Goal: Task Accomplishment & Management: Use online tool/utility

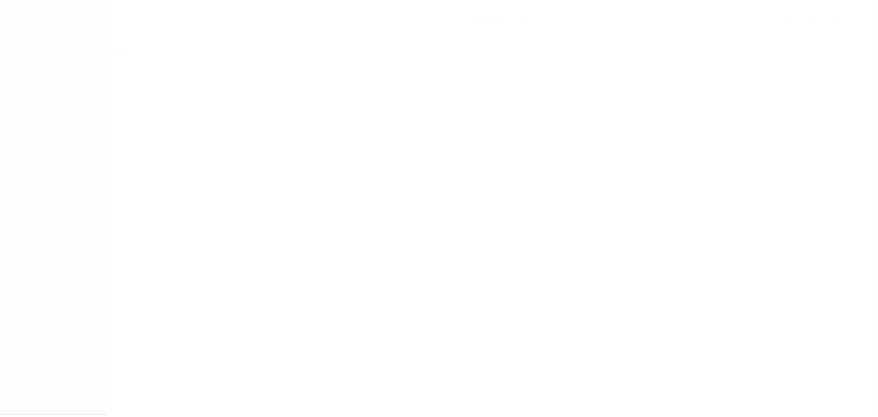
scroll to position [5, 0]
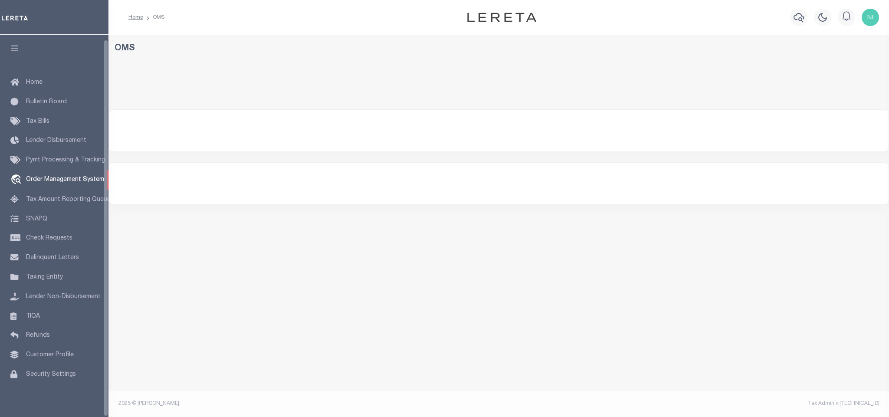
select select "200"
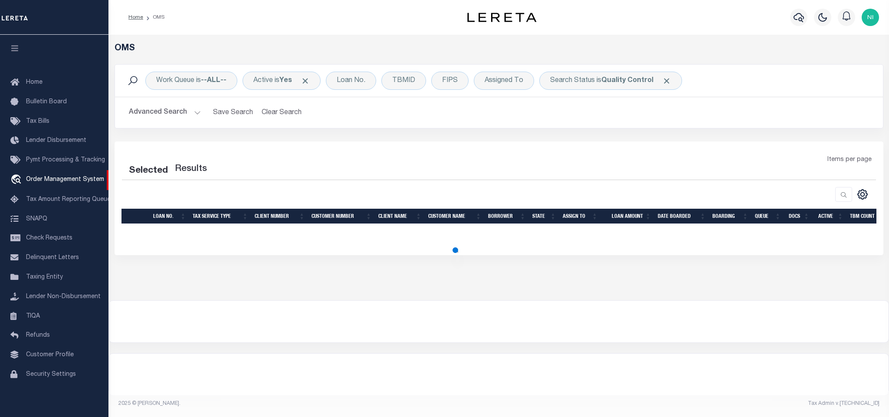
select select "200"
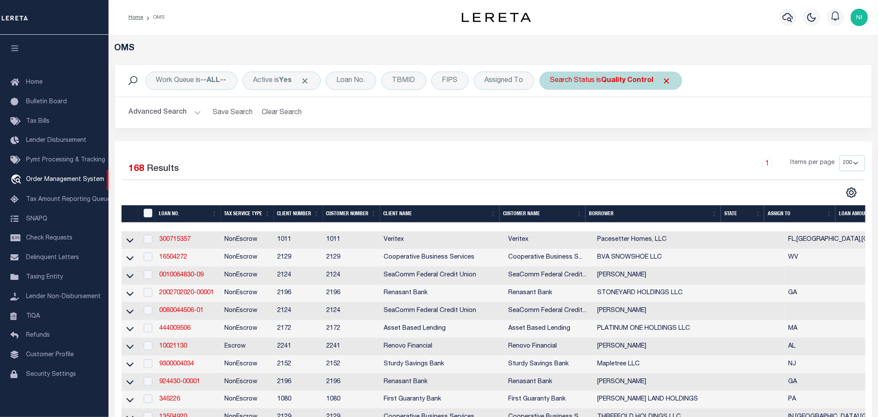
click at [616, 81] on b "Quality Control" at bounding box center [627, 80] width 52 height 7
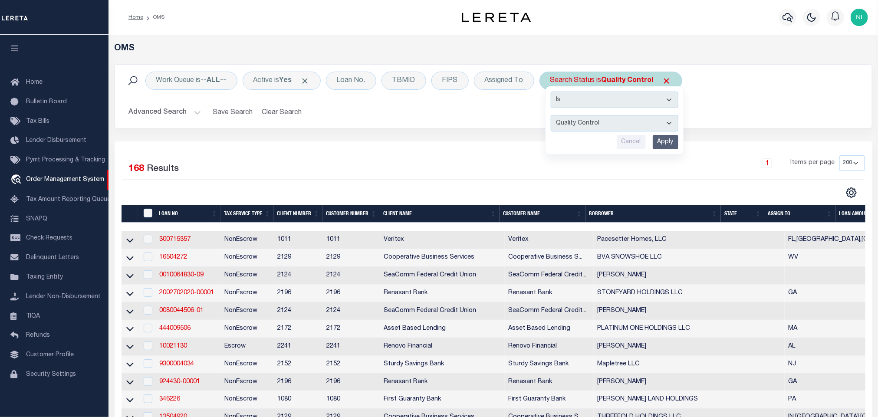
click at [606, 126] on select "Automated Search Bad Parcel Complete Duplicate Parcel High Dollar Reporting In …" at bounding box center [615, 123] width 128 height 16
select select "IP"
click at [554, 116] on select "Automated Search Bad Parcel Complete Duplicate Parcel High Dollar Reporting In …" at bounding box center [615, 123] width 128 height 16
click at [663, 141] on input "Apply" at bounding box center [666, 142] width 26 height 14
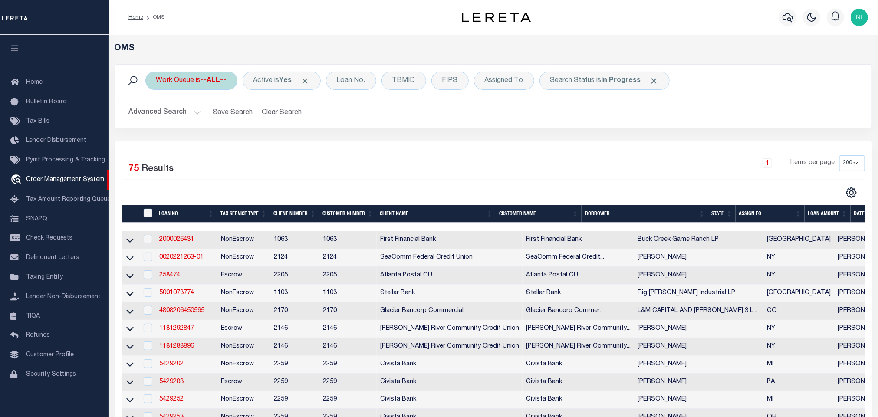
click at [209, 76] on div "Work Queue is --ALL--" at bounding box center [191, 81] width 92 height 18
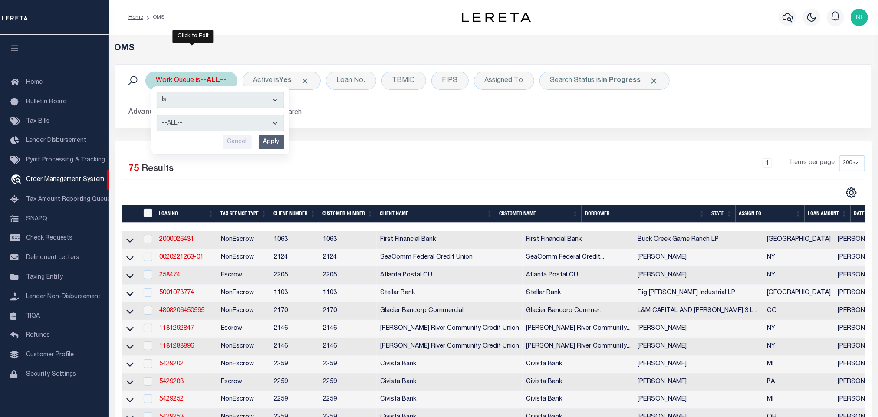
click at [212, 121] on select "--ALL-- factRSystems General ThoughtFocus" at bounding box center [221, 123] width 128 height 16
select select "FAC"
click at [157, 116] on select "--ALL-- factRSystems General ThoughtFocus" at bounding box center [221, 123] width 128 height 16
click at [274, 140] on input "Apply" at bounding box center [272, 142] width 26 height 14
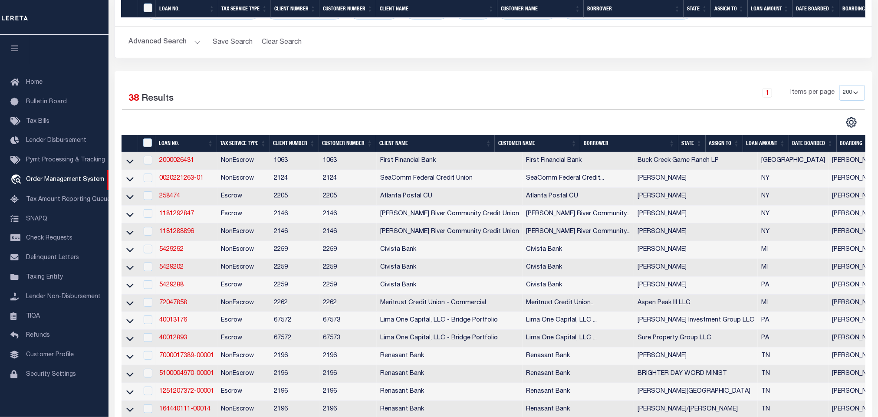
scroll to position [0, 0]
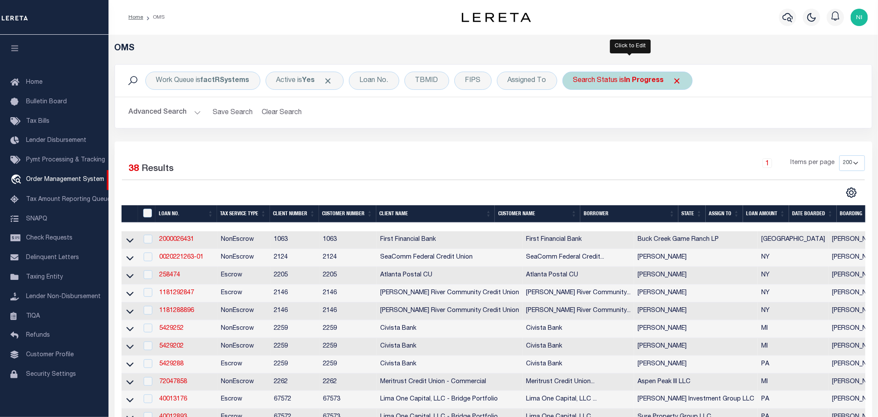
click at [604, 86] on div "Search Status is In Progress" at bounding box center [627, 81] width 130 height 18
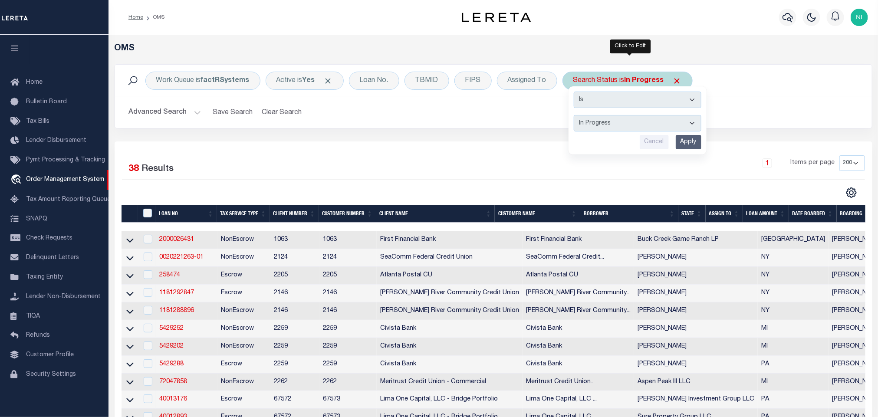
click at [601, 131] on select "Automated Search Bad Parcel Complete Duplicate Parcel High Dollar Reporting In …" at bounding box center [638, 123] width 128 height 16
select select "RD"
click at [576, 116] on select "Automated Search Bad Parcel Complete Duplicate Parcel High Dollar Reporting In …" at bounding box center [638, 123] width 128 height 16
click at [698, 142] on input "Apply" at bounding box center [689, 142] width 26 height 14
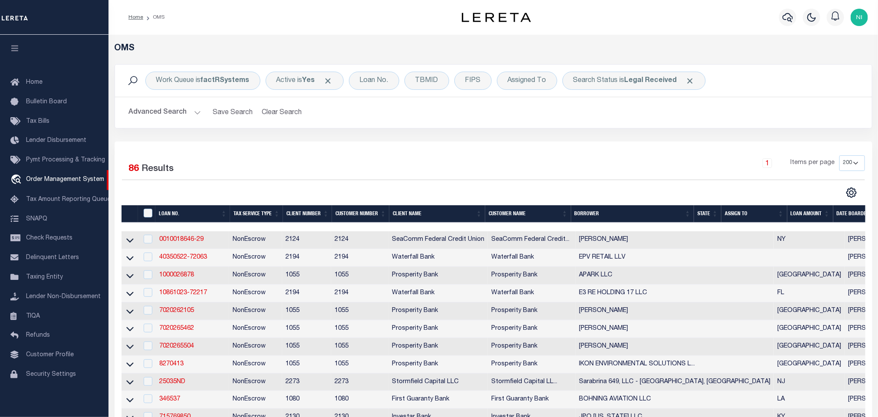
click at [457, 128] on div "Advanced Search Save Search Clear Search tblSearchTopScreen_dynamictable_____De…" at bounding box center [493, 112] width 757 height 31
click at [383, 136] on div "Work Queue is factRSystems Active is Yes Loan No. TBMID FIPS Assigned To Search…" at bounding box center [493, 102] width 771 height 77
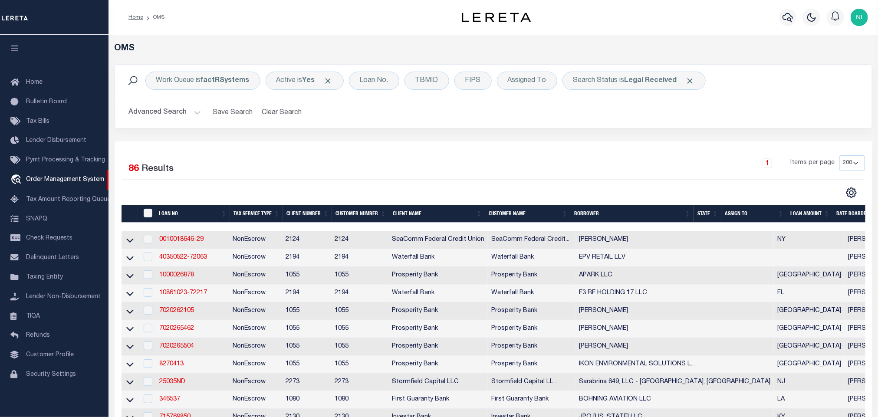
click at [353, 133] on div "Work Queue is factRSystems Active is Yes Loan No. TBMID FIPS Assigned To Search…" at bounding box center [493, 102] width 771 height 77
click at [42, 315] on link "TIQA" at bounding box center [54, 317] width 108 height 20
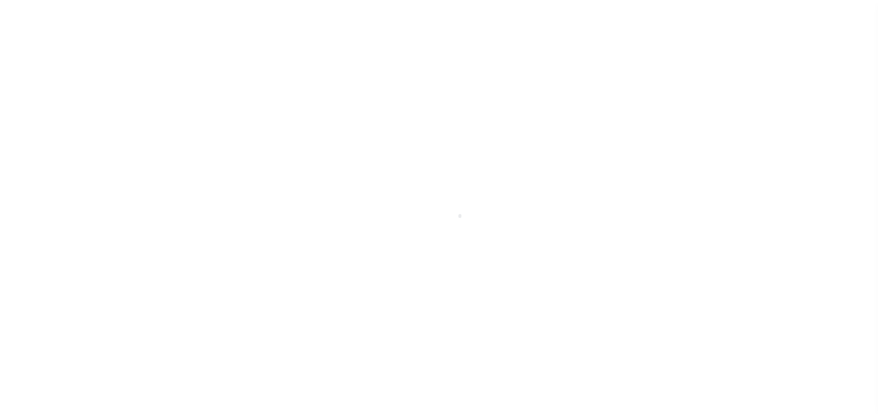
scroll to position [5, 0]
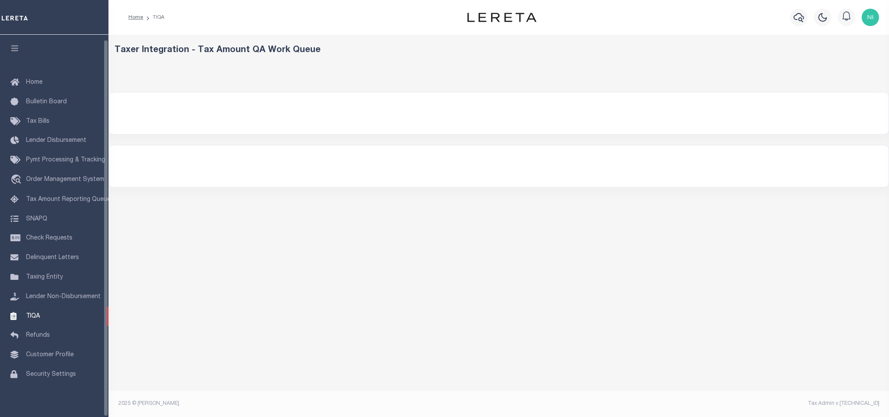
select select "200"
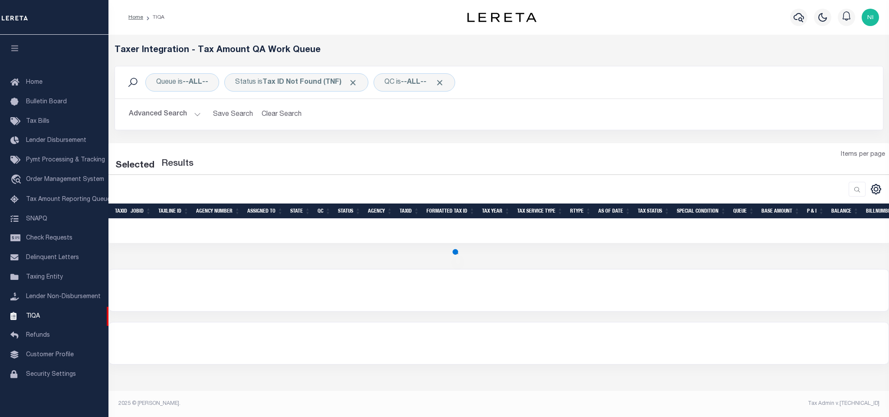
select select "200"
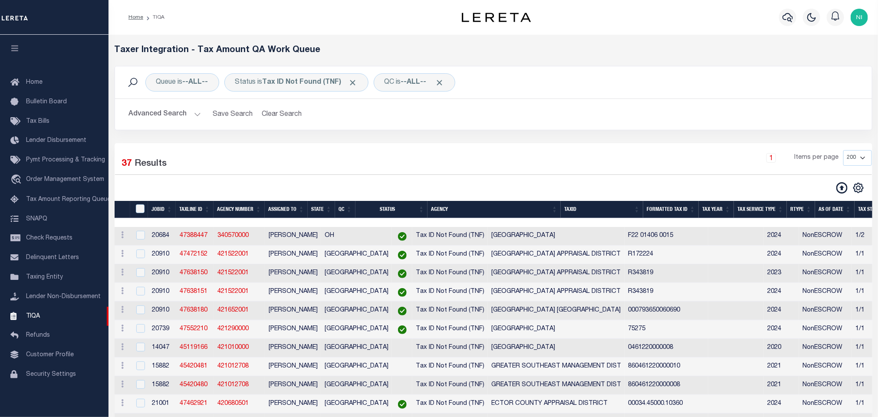
click at [435, 141] on div "Queue is --ALL-- Status is Tax ID Not Found (TNF) QC is --ALL-- Search Advanced…" at bounding box center [493, 104] width 771 height 77
click at [439, 137] on div "Queue is --ALL-- Status is Tax ID Not Found (TNF) QC is --ALL-- Search Advanced…" at bounding box center [493, 104] width 771 height 77
click at [391, 169] on div "1 Items per page 10 25 50 100 200 500 1000 2000" at bounding box center [589, 161] width 564 height 23
click at [39, 181] on link "travel_explore Order Management System" at bounding box center [54, 180] width 108 height 20
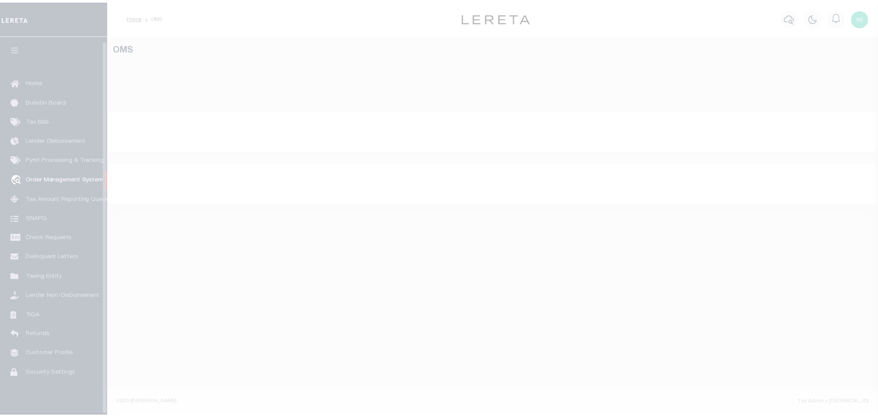
scroll to position [5, 0]
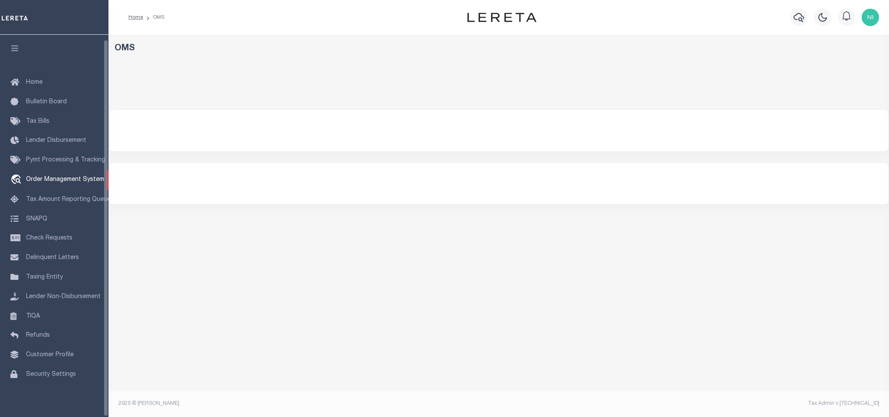
select select "200"
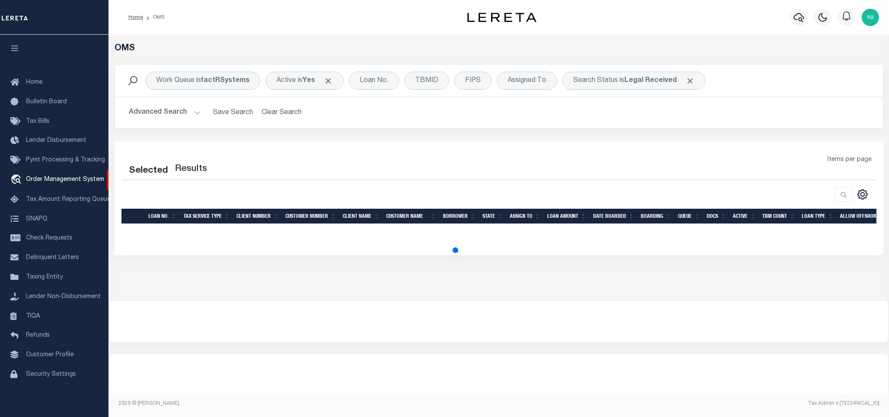
select select "200"
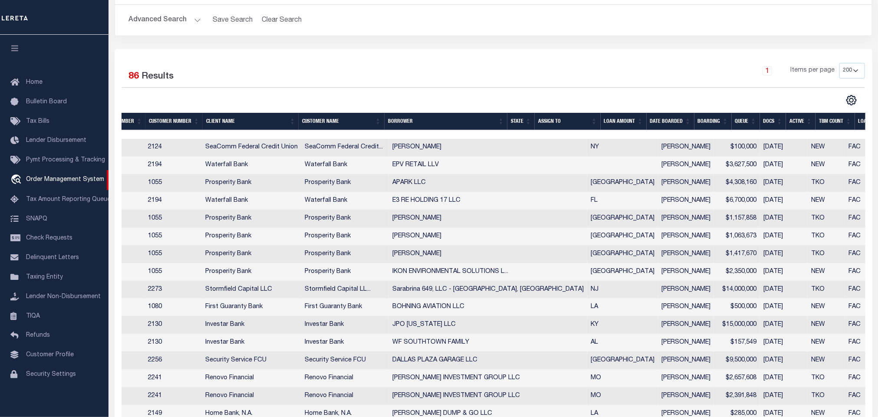
scroll to position [0, 271]
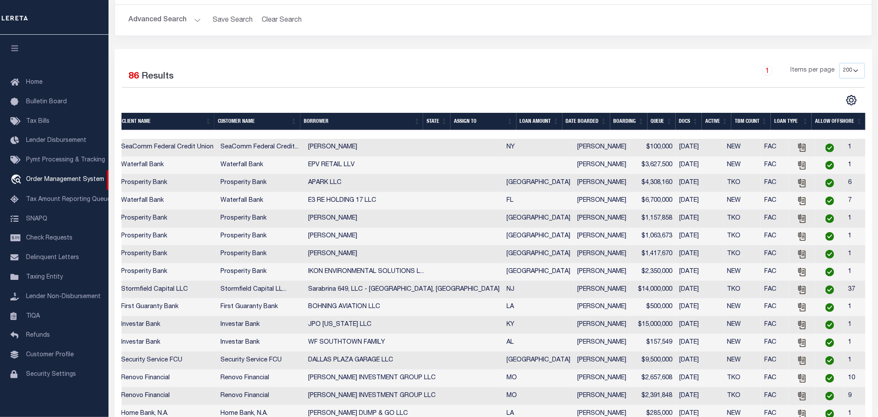
drag, startPoint x: 443, startPoint y: 246, endPoint x: 481, endPoint y: 244, distance: 37.8
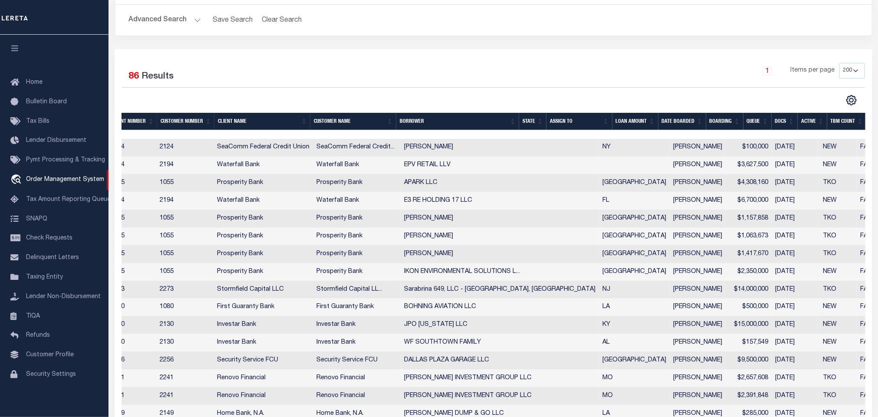
scroll to position [0, 0]
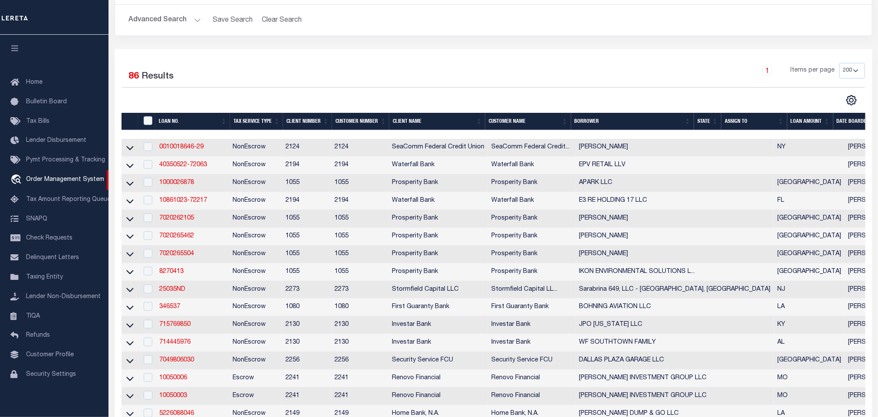
drag, startPoint x: 465, startPoint y: 245, endPoint x: 403, endPoint y: 254, distance: 63.1
click at [171, 221] on link "7020262105" at bounding box center [176, 218] width 35 height 6
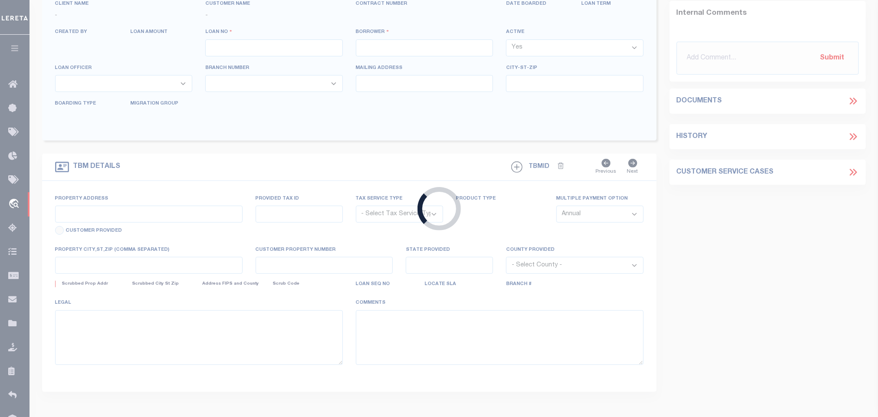
type input "7020262105"
type input "[PERSON_NAME]"
select select
type input "2200 S BAYLOR BLVD"
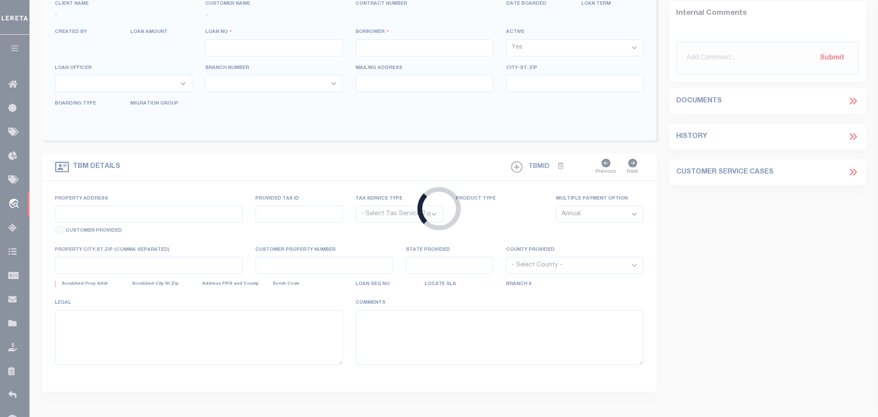
type input "BIG SPRING TX 79720-6167"
select select
select select "NonEscrow"
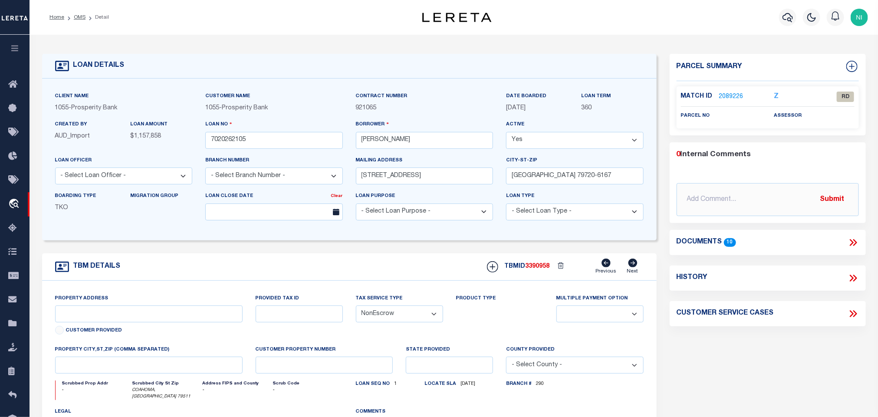
select select "3276"
select select
type input "COAHOMA, TX 79511"
type input "[GEOGRAPHIC_DATA]"
type textarea "FLDT 887 ACRES BORDEN COUNTY COAHOMA TX 79511 - BORDEN COUNTY RANCH"
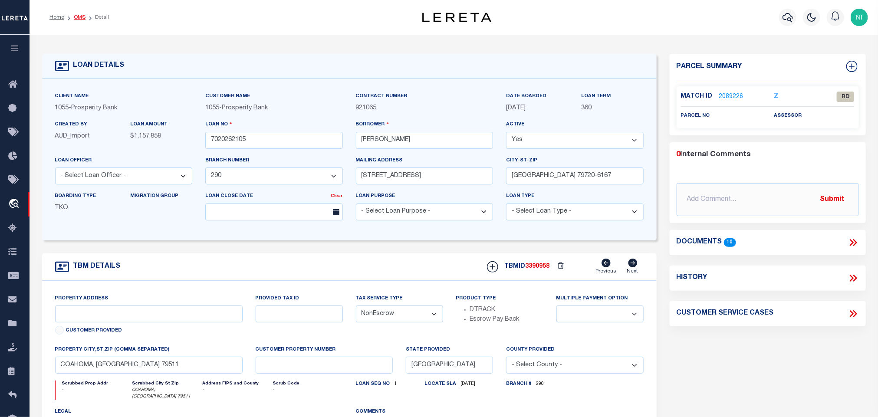
click at [80, 20] on link "OMS" at bounding box center [80, 17] width 12 height 5
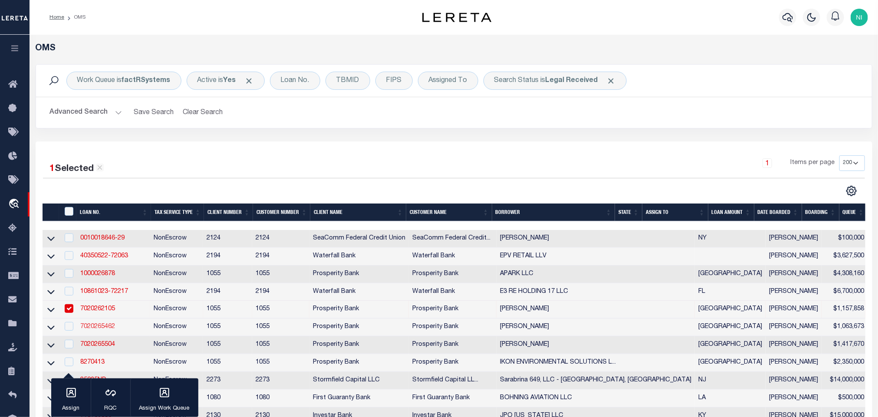
click at [87, 329] on link "7020265462" at bounding box center [97, 327] width 35 height 6
checkbox input "true"
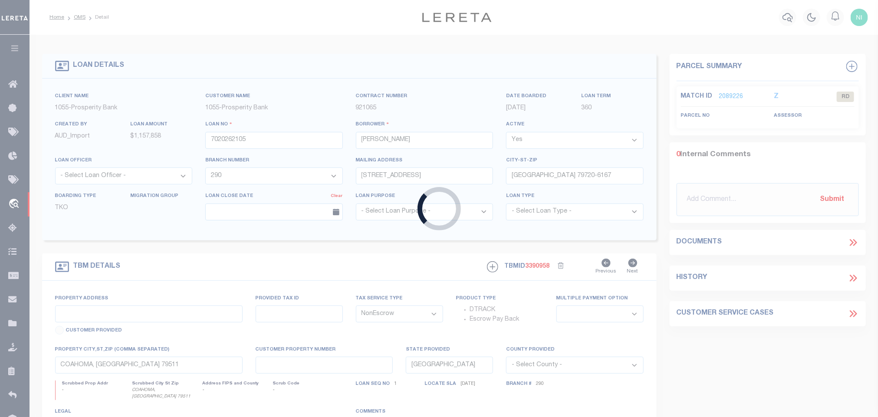
type input "7020265462"
select select
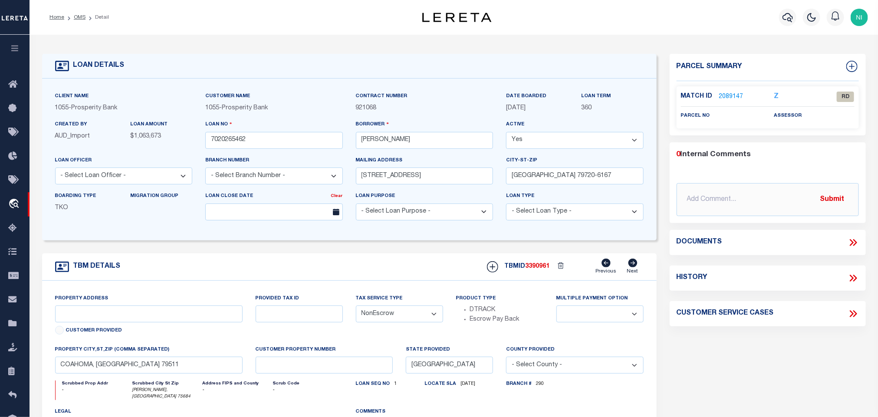
select select "3276"
select select
type input "OVERTON, TX 75684"
type textarea "FLDT 236 ACRES RUSK COUNTY OVERTON TX 75684 - OVERTON RANCH (EAST TEXAS)"
click at [75, 21] on li "OMS" at bounding box center [74, 17] width 21 height 8
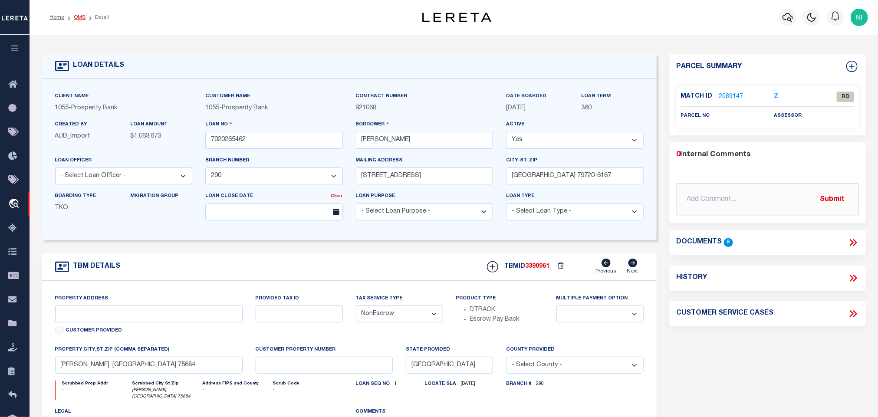
click at [79, 18] on link "OMS" at bounding box center [80, 17] width 12 height 5
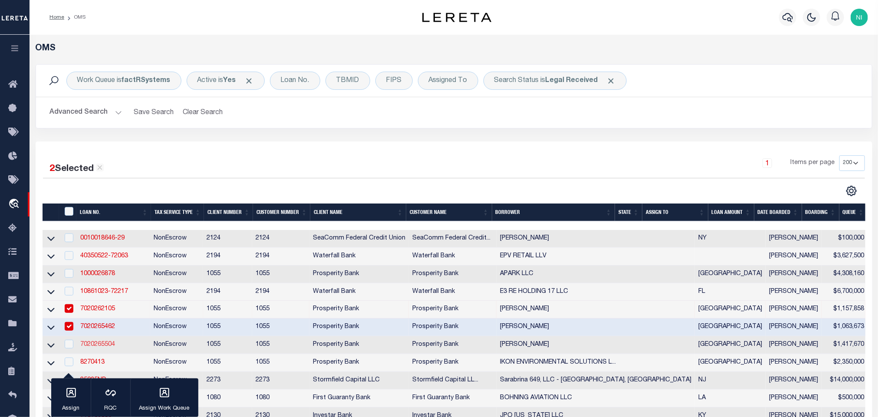
click at [98, 347] on link "7020265504" at bounding box center [97, 344] width 35 height 6
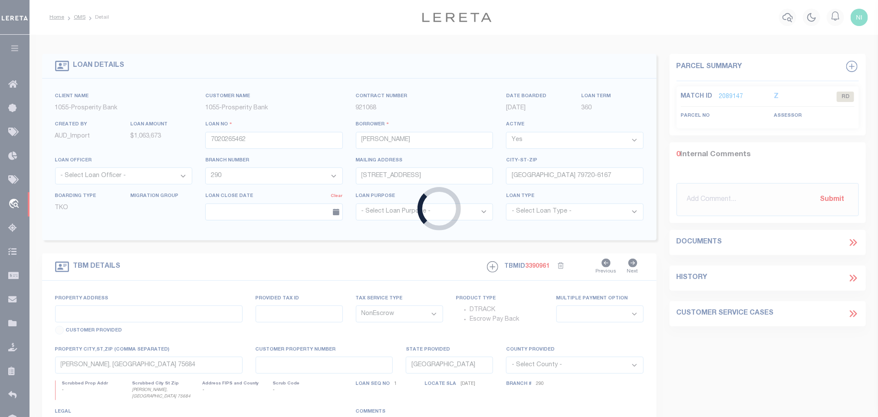
type input "7020265504"
select select
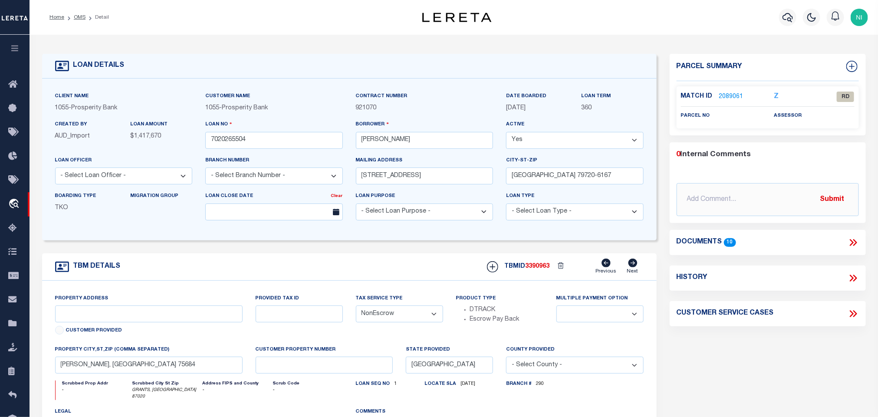
select select "3276"
select select
type input "GRANTS, TX 87020"
type textarea "FLDT 1273 ACRES CIBOLA CTY CARRICA RANCH GRANTS TX 87020"
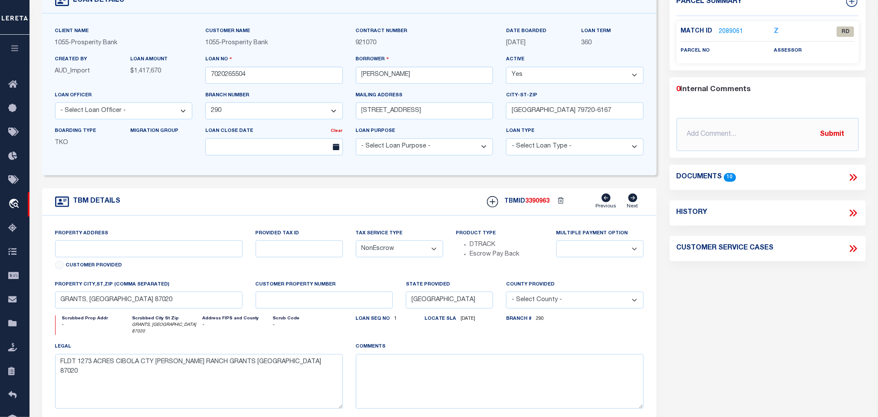
click at [851, 175] on icon at bounding box center [852, 177] width 11 height 11
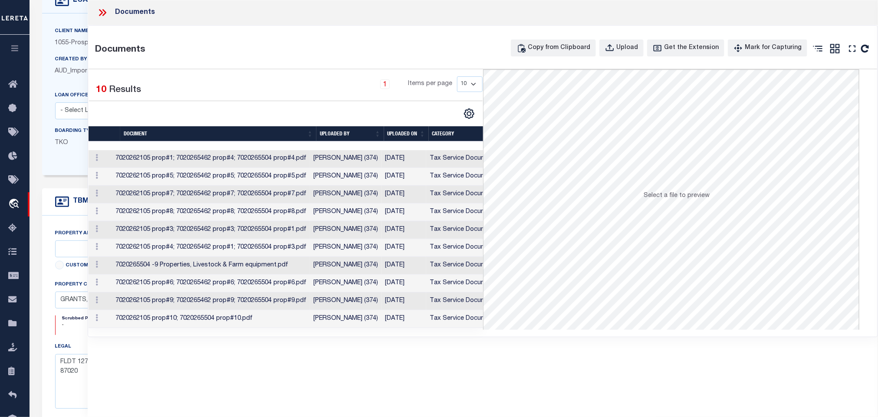
click at [106, 10] on icon at bounding box center [102, 12] width 11 height 11
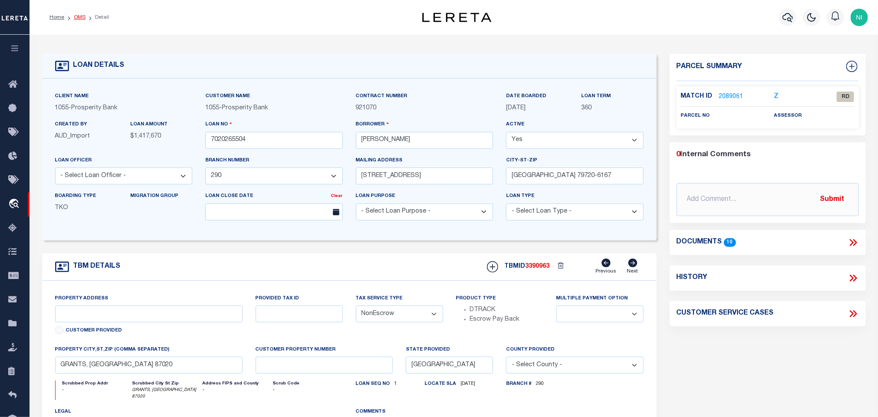
click at [75, 17] on link "OMS" at bounding box center [80, 17] width 12 height 5
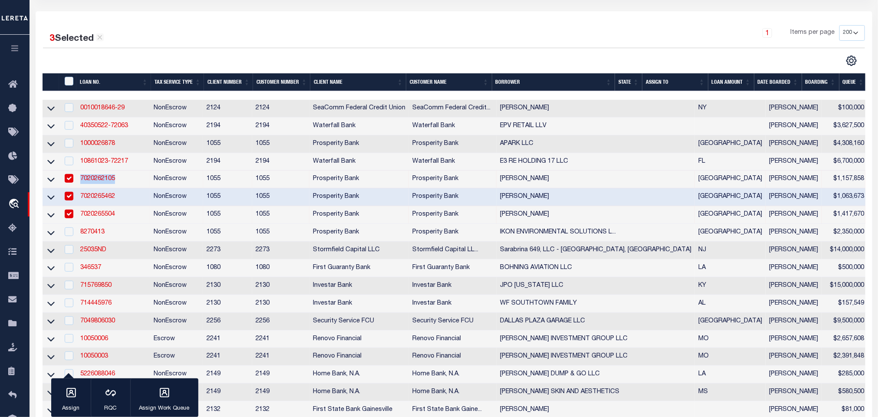
drag, startPoint x: 117, startPoint y: 178, endPoint x: 81, endPoint y: 181, distance: 36.6
click at [81, 181] on td "7020262105" at bounding box center [113, 180] width 73 height 18
checkbox input "false"
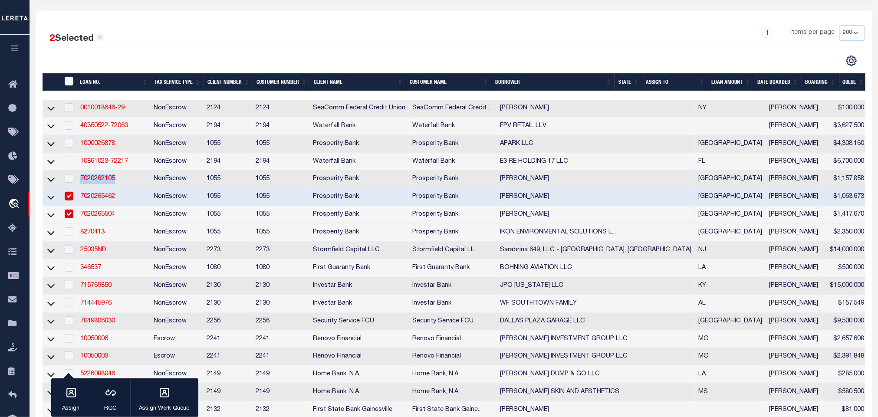
copy link "7020262105"
drag, startPoint x: 119, startPoint y: 199, endPoint x: 81, endPoint y: 200, distance: 37.8
click at [81, 200] on td "7020265462" at bounding box center [113, 197] width 73 height 18
checkbox input "false"
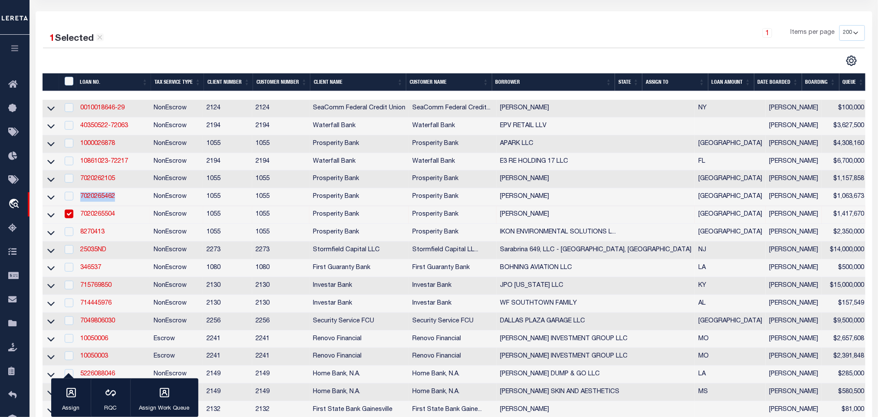
copy link "7020265462"
drag, startPoint x: 121, startPoint y: 219, endPoint x: 86, endPoint y: 226, distance: 35.4
click at [77, 219] on td "7020265504" at bounding box center [113, 215] width 73 height 18
checkbox input "false"
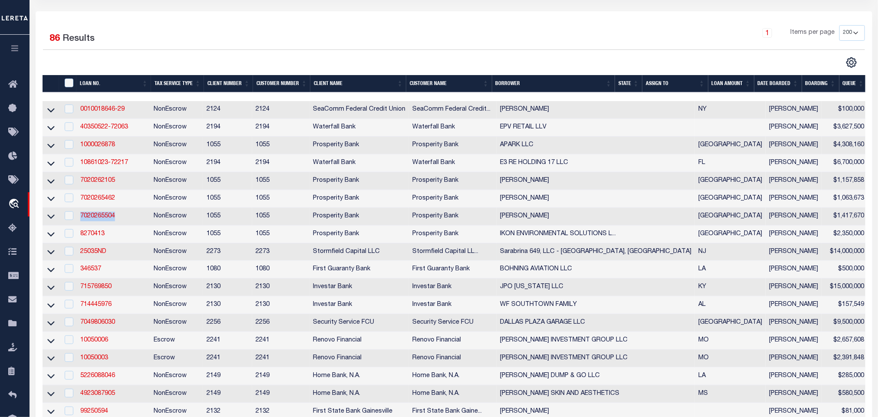
scroll to position [132, 0]
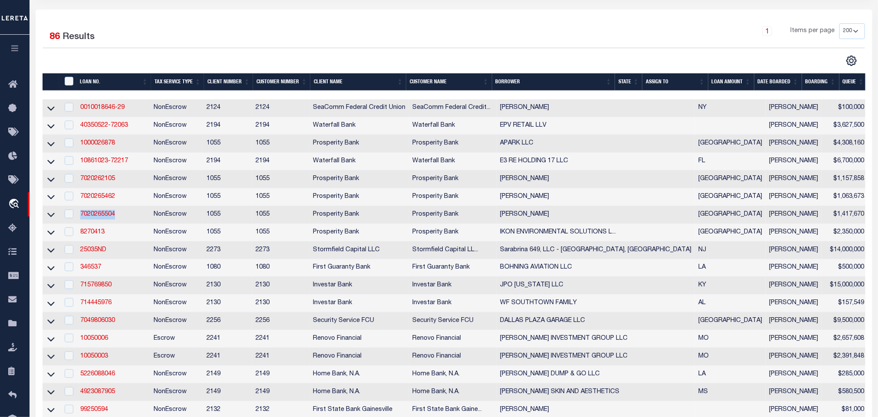
copy link "7020265504"
click at [98, 215] on link "7020265504" at bounding box center [97, 214] width 35 height 6
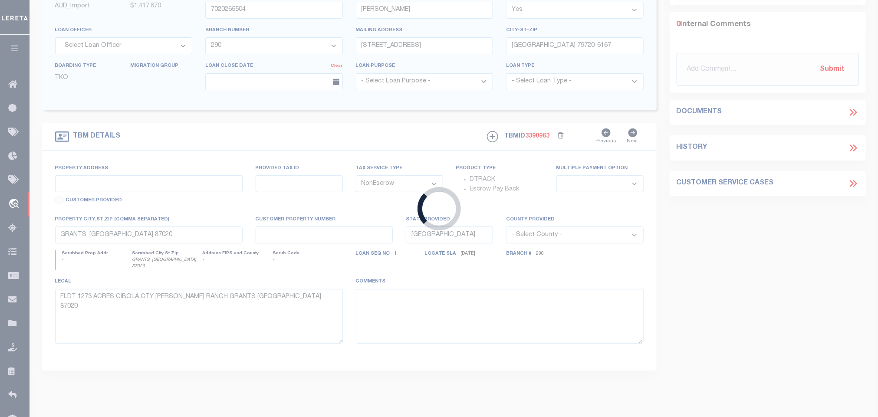
select select
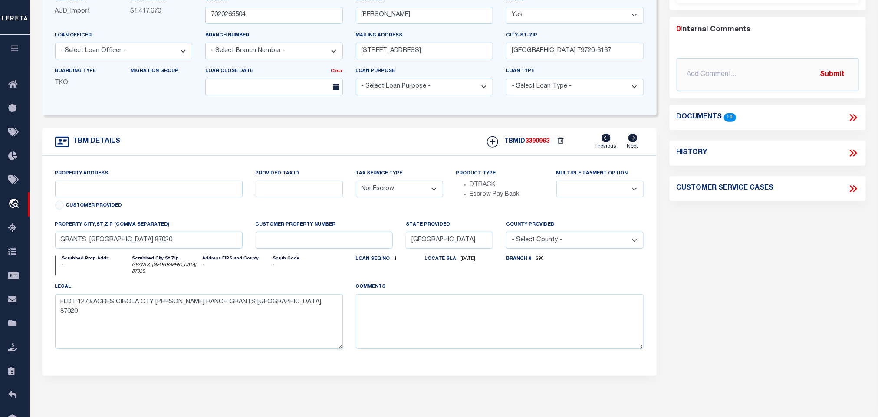
select select "3276"
select select
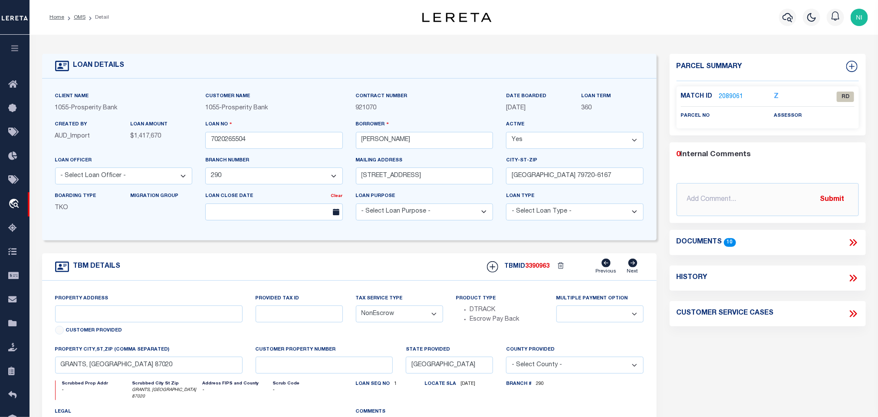
click at [73, 16] on li "OMS" at bounding box center [74, 17] width 21 height 8
click at [79, 16] on link "OMS" at bounding box center [80, 17] width 12 height 5
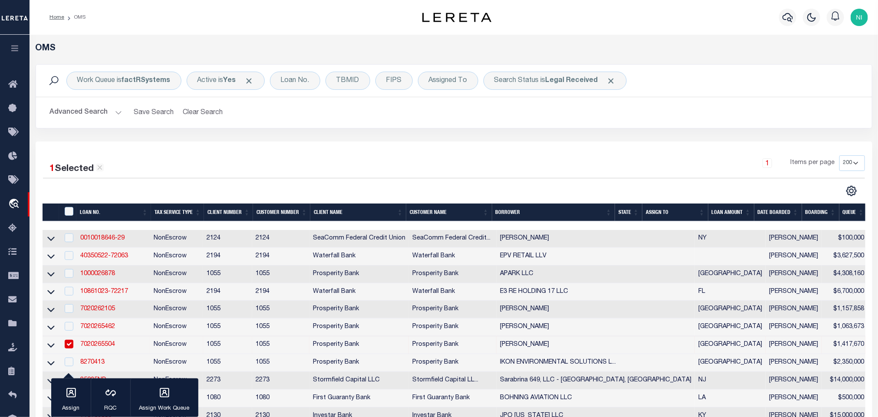
click at [69, 348] on input "checkbox" at bounding box center [69, 344] width 9 height 9
checkbox input "false"
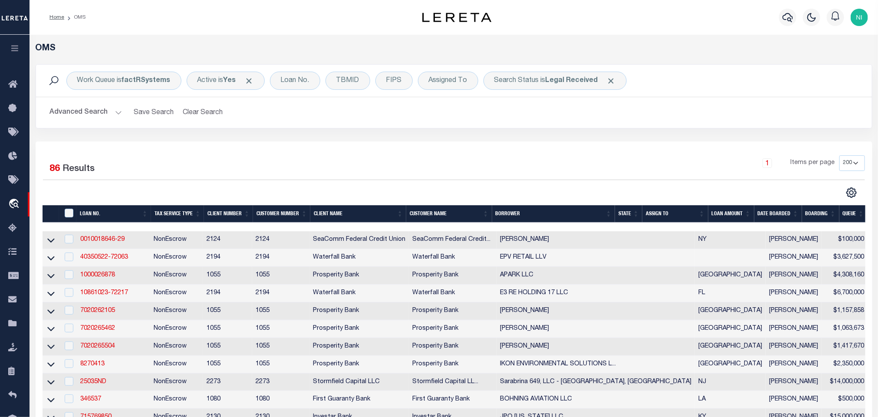
click at [304, 157] on div "1 Items per page 10 25 50 100 200" at bounding box center [558, 166] width 613 height 23
click at [525, 85] on div "Search Status is Legal Received" at bounding box center [554, 81] width 143 height 18
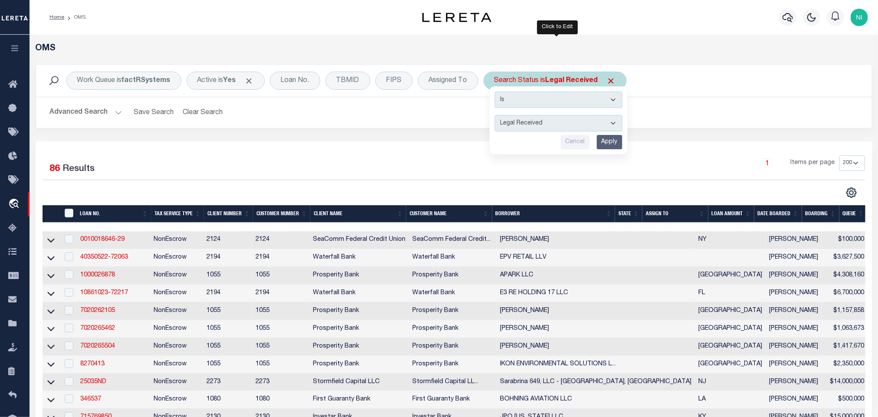
drag, startPoint x: 534, startPoint y: 126, endPoint x: 534, endPoint y: 132, distance: 5.6
click at [534, 127] on select "Automated Search Bad Parcel Complete Duplicate Parcel High Dollar Reporting In …" at bounding box center [559, 123] width 128 height 16
select select "IP"
click at [497, 116] on select "Automated Search Bad Parcel Complete Duplicate Parcel High Dollar Reporting In …" at bounding box center [559, 123] width 128 height 16
click at [614, 143] on input "Apply" at bounding box center [610, 142] width 26 height 14
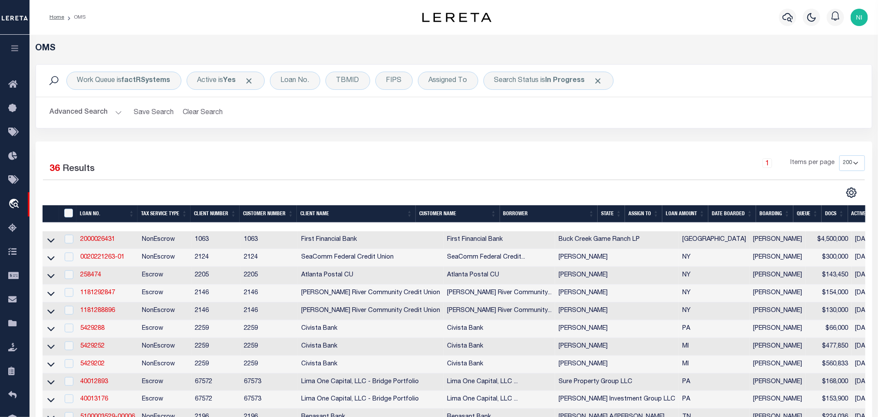
click at [664, 163] on div "1 Items per page 10 25 50 100 200" at bounding box center [558, 166] width 613 height 23
click at [706, 125] on div "Advanced Search Save Search Clear Search tblSearchTopScreen_dynamictable_____De…" at bounding box center [454, 112] width 836 height 31
click at [554, 86] on div "Search Status is In Progress" at bounding box center [548, 81] width 130 height 18
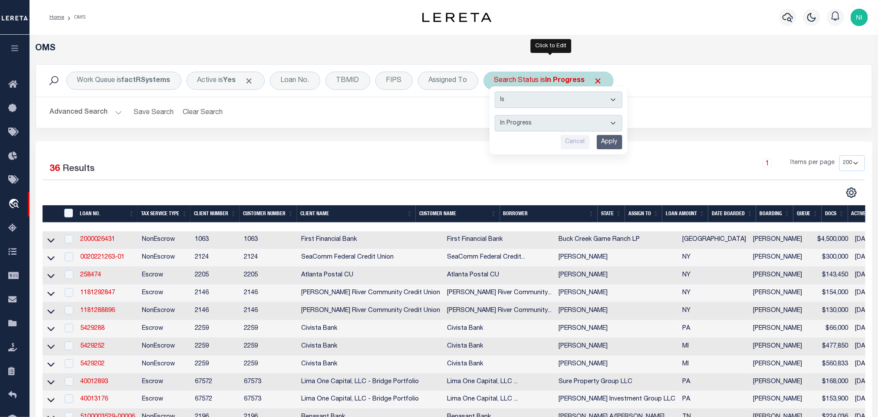
drag, startPoint x: 551, startPoint y: 121, endPoint x: 551, endPoint y: 126, distance: 5.2
click at [551, 121] on select "Automated Search Bad Parcel Complete Duplicate Parcel High Dollar Reporting In …" at bounding box center [559, 123] width 128 height 16
select select "RD"
click at [497, 116] on select "Automated Search Bad Parcel Complete Duplicate Parcel High Dollar Reporting In …" at bounding box center [559, 123] width 128 height 16
click at [614, 144] on input "Apply" at bounding box center [610, 142] width 26 height 14
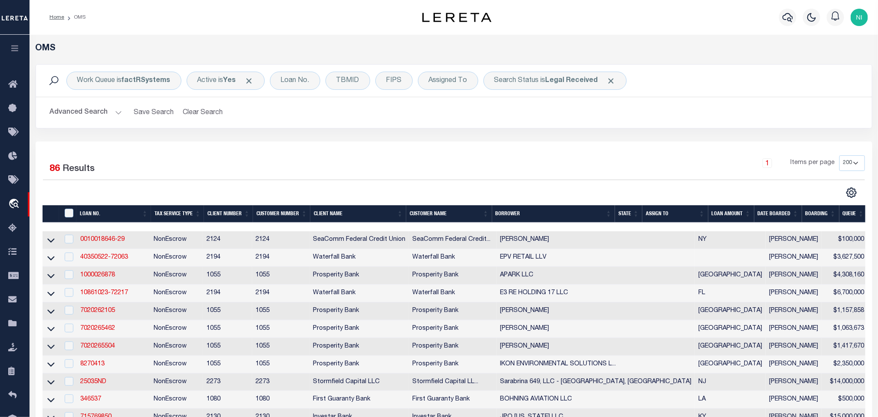
click at [524, 128] on div "Work Queue is factRSystems Active is Yes Loan No. TBMID FIPS Assigned To Search…" at bounding box center [454, 96] width 837 height 64
click at [274, 163] on div "1 Items per page 10 25 50 100 200" at bounding box center [558, 166] width 613 height 23
click at [10, 377] on icon at bounding box center [15, 371] width 14 height 11
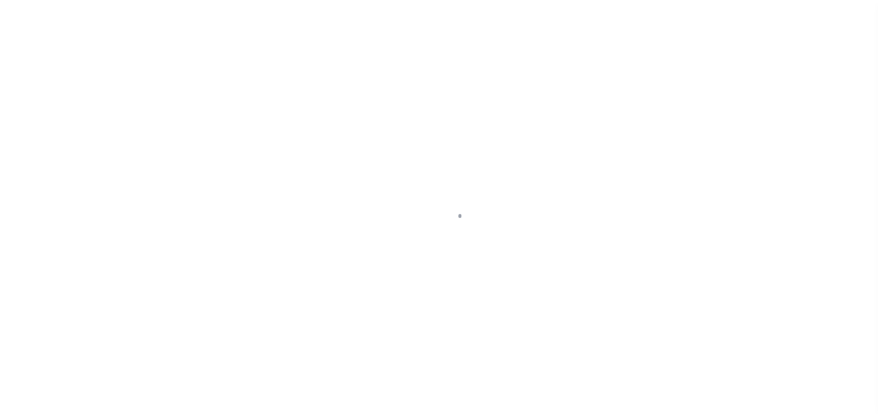
scroll to position [5, 0]
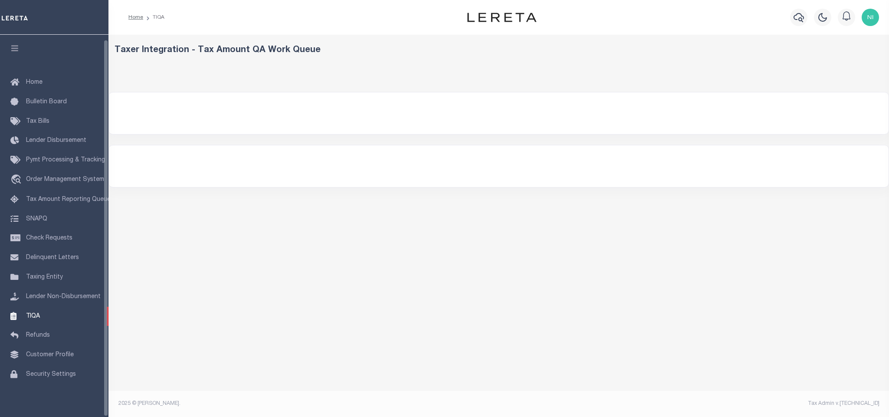
select select "200"
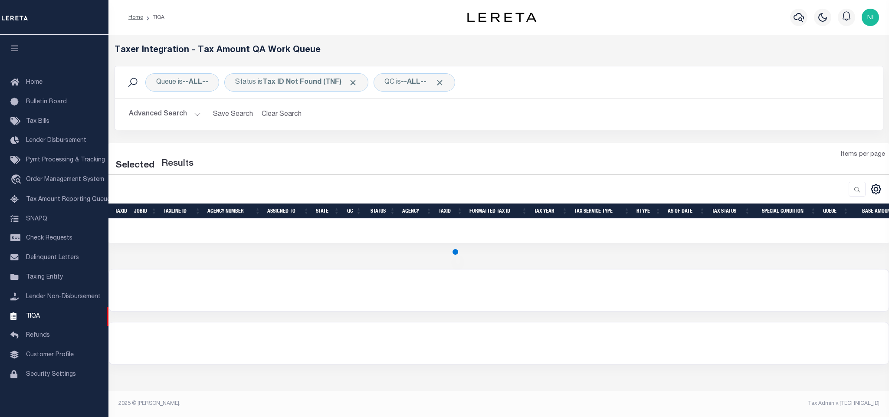
select select "200"
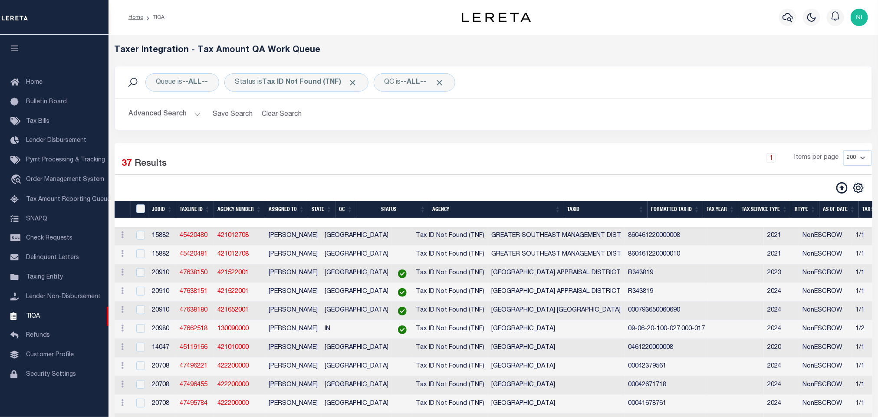
click at [514, 141] on div "Queue is --ALL-- Status is Tax ID Not Found (TNF) QC is --ALL-- Search Advanced…" at bounding box center [493, 104] width 771 height 77
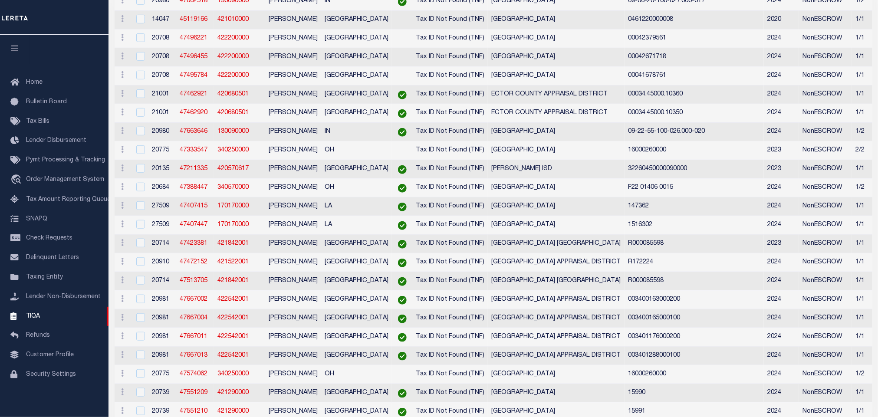
scroll to position [0, 0]
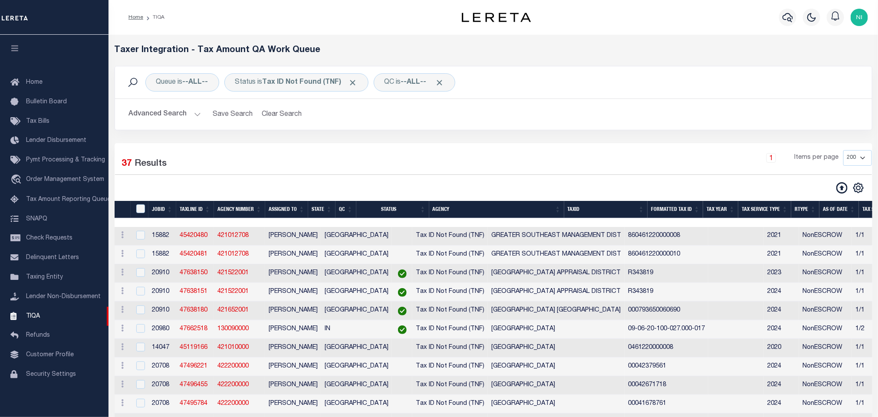
click at [524, 167] on div "1 Items per page 10 25 50 100 200 500 1000 2000" at bounding box center [589, 161] width 564 height 23
click at [524, 141] on div "Queue is --ALL-- Status is Tax ID Not Found (TNF) QC is --ALL-- Search Advanced…" at bounding box center [493, 104] width 771 height 77
click at [526, 129] on div "Advanced Search Save Search Clear Search TIQATaxLineSearchTable_dynamictable___…" at bounding box center [493, 114] width 757 height 31
click at [528, 129] on div "Advanced Search Save Search Clear Search TIQATaxLineSearchTable_dynamictable___…" at bounding box center [493, 114] width 757 height 31
click at [362, 159] on div "1 Items per page 10 25 50 100 200 500 1000 2000" at bounding box center [589, 161] width 564 height 23
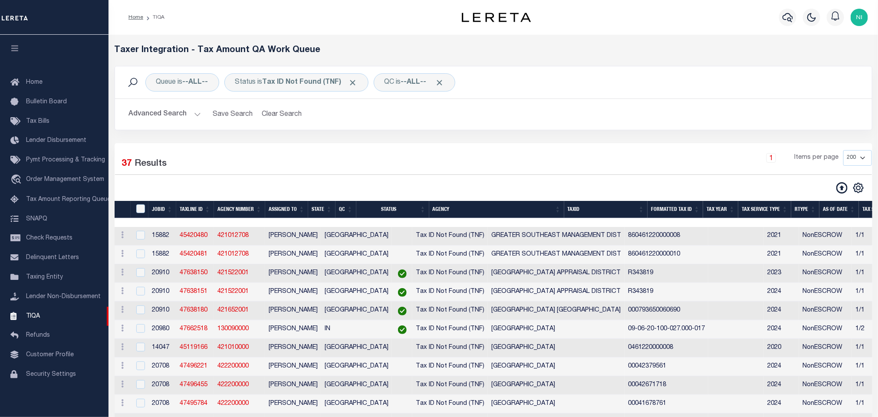
click at [344, 137] on div "Queue is --ALL-- Status is Tax ID Not Found (TNF) QC is --ALL-- Search Advanced…" at bounding box center [493, 104] width 771 height 77
click at [401, 160] on div "1 Items per page 10 25 50 100 200 500 1000 2000" at bounding box center [589, 161] width 564 height 23
click at [377, 157] on div "1 Items per page 10 25 50 100 200 500 1000 2000" at bounding box center [589, 161] width 564 height 23
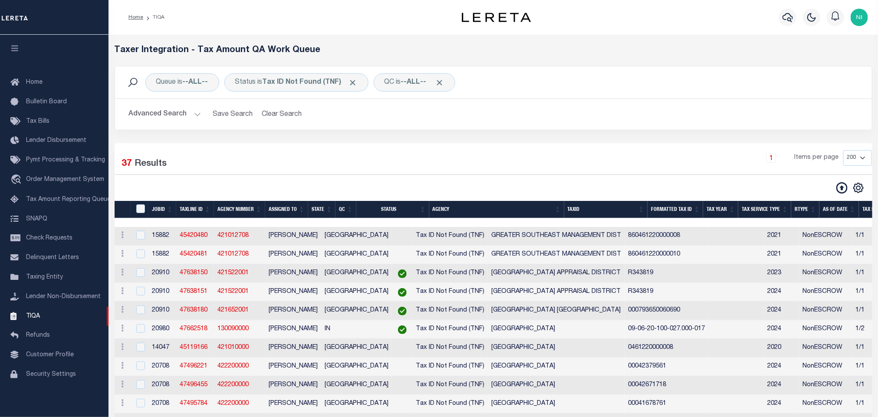
click at [335, 141] on div "Queue is --ALL-- Status is Tax ID Not Found (TNF) QC is --ALL-- Search Advanced…" at bounding box center [493, 104] width 771 height 77
click at [509, 130] on div "Queue is --ALL-- Status is Tax ID Not Found (TNF) QC is --ALL-- Search Advanced…" at bounding box center [494, 98] width 758 height 64
click at [500, 162] on div "1 Items per page 10 25 50 100 200 500 1000 2000" at bounding box center [589, 161] width 564 height 23
click at [123, 238] on icon at bounding box center [122, 234] width 3 height 7
click at [149, 298] on link "View in OMS" at bounding box center [171, 292] width 106 height 14
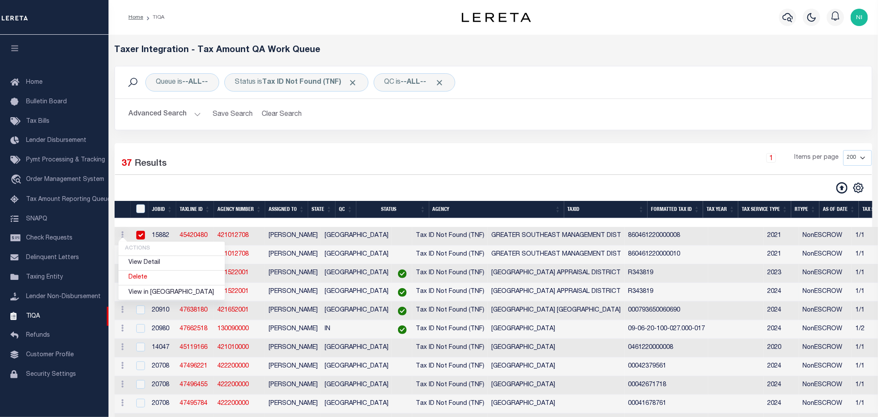
checkbox input "true"
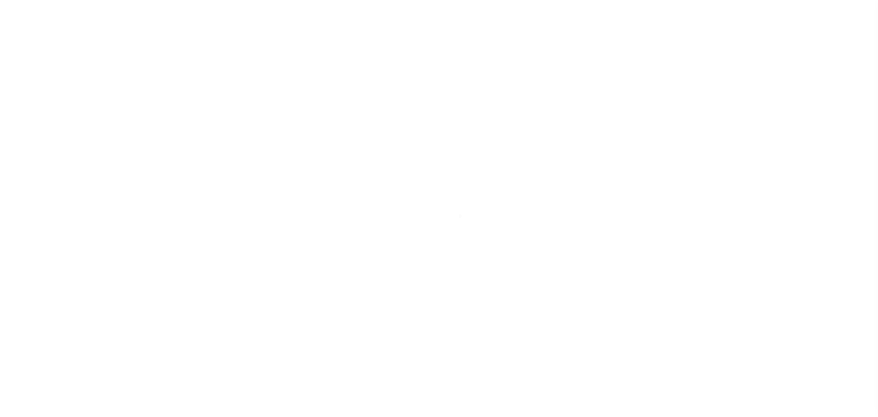
select select "NonEscrow"
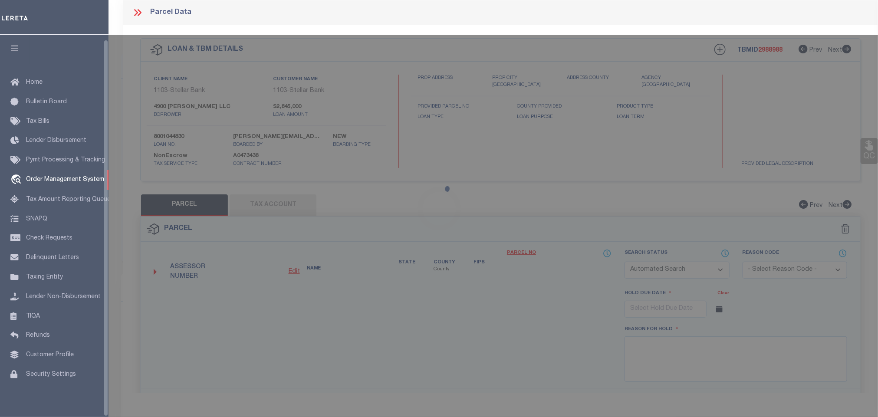
select select "13950"
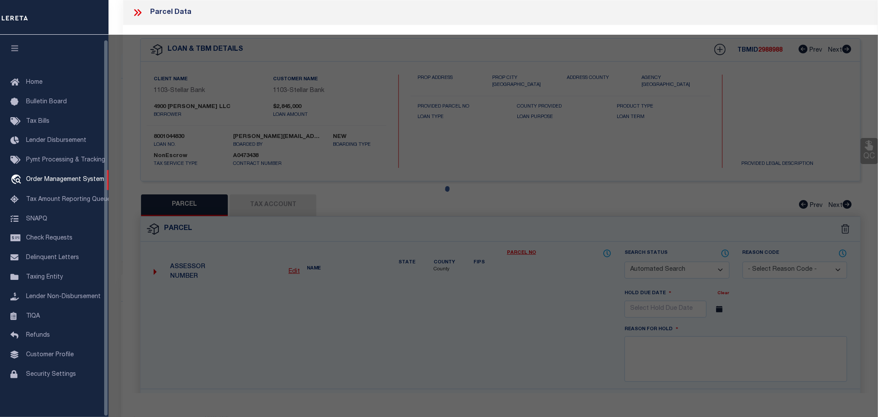
type input "5910 WAYLAND"
type input "0461220000008"
select select
type input "[GEOGRAPHIC_DATA]"
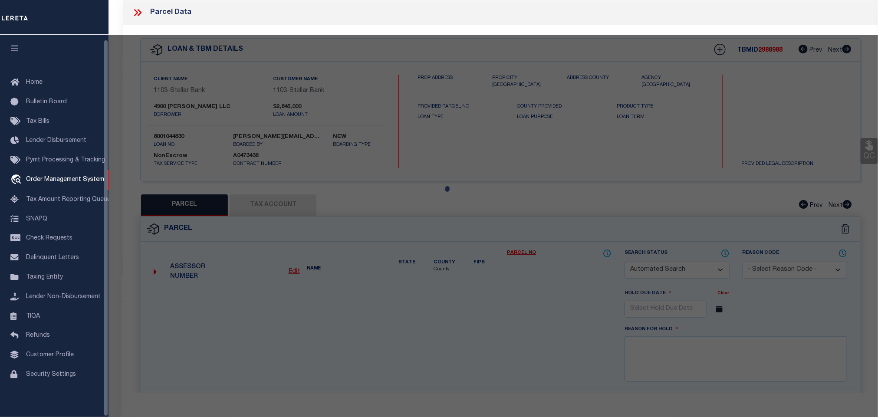
select select
type textarea "TR 7C ABST 1020 WCRR CO SEC 2"
checkbox input "false"
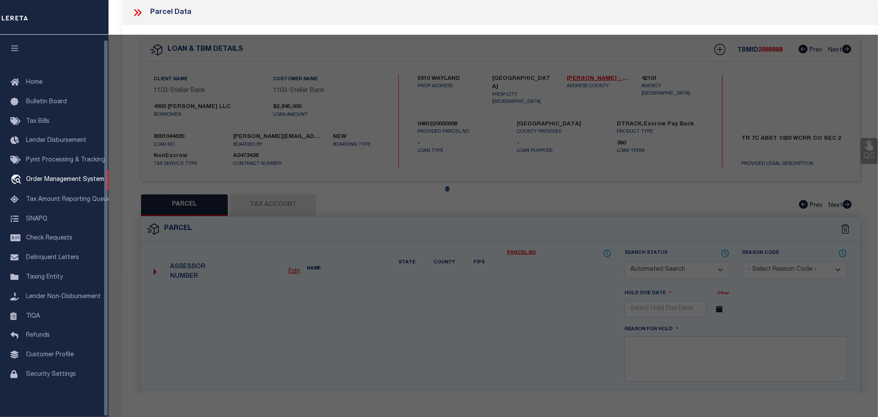
select select "CP"
type input "4900 [PERSON_NAME] LLC"
select select
type input "[STREET_ADDRESS]"
checkbox input "false"
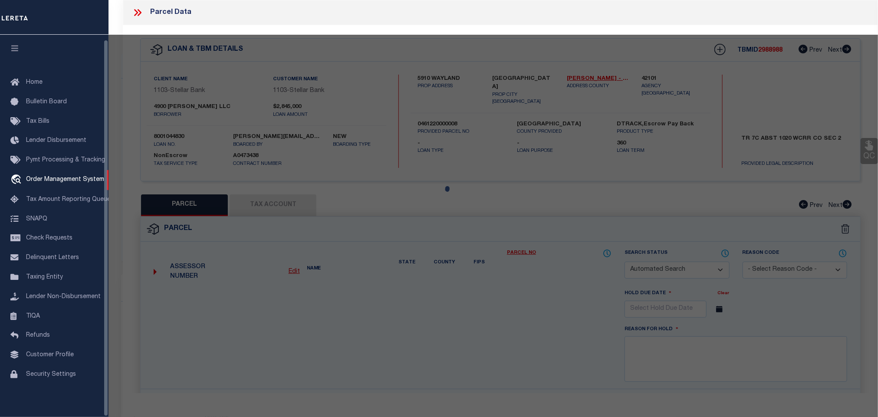
type textarea "TR 7C ABST 1020 WCRR CO SEC 2"
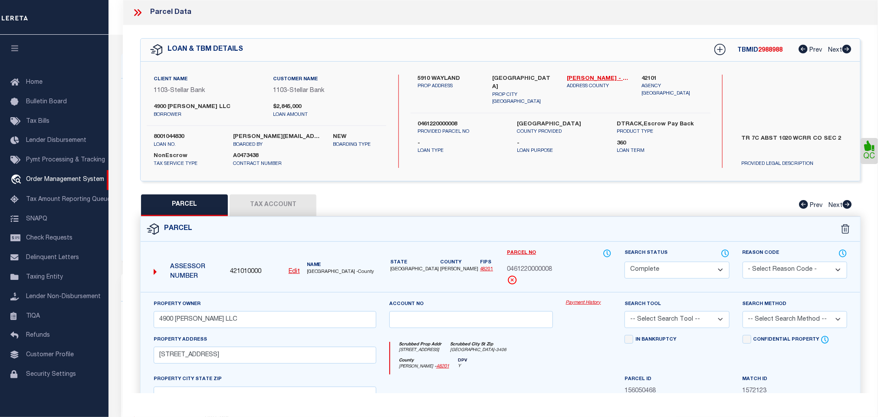
click at [436, 120] on label "0461220000008" at bounding box center [460, 124] width 87 height 9
copy label "0461220000008"
drag, startPoint x: 277, startPoint y: 202, endPoint x: 295, endPoint y: 205, distance: 17.5
click at [277, 202] on button "Tax Account" at bounding box center [273, 205] width 87 height 22
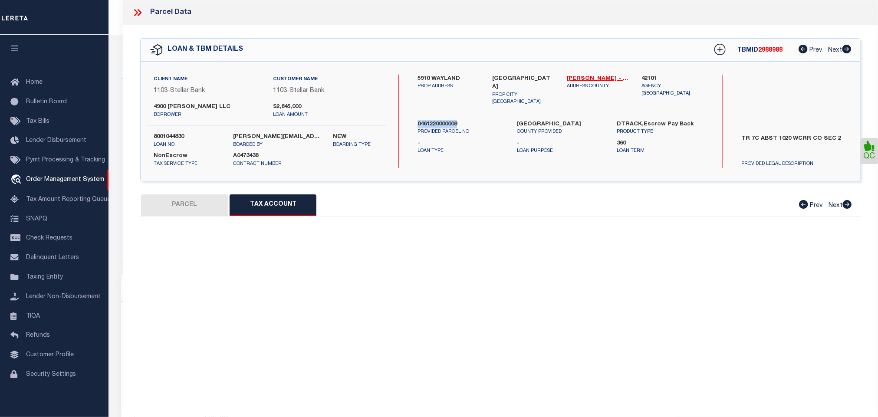
select select "100"
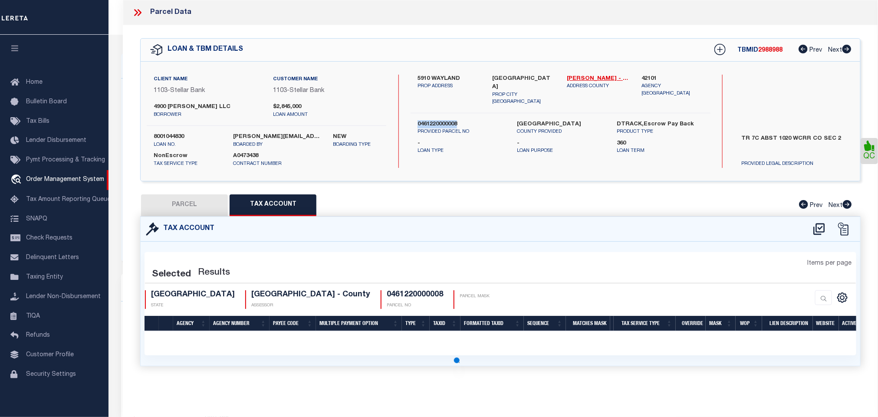
select select "100"
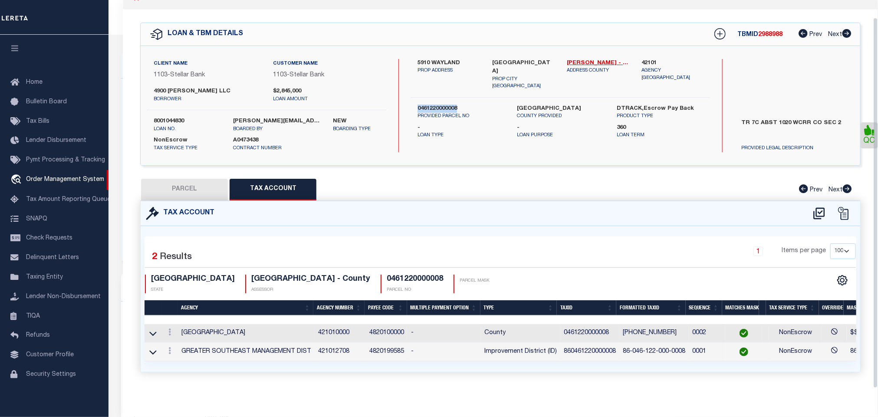
scroll to position [24, 0]
click at [499, 217] on div "Tax Account" at bounding box center [500, 213] width 719 height 25
click at [483, 201] on div "Tax Account" at bounding box center [500, 213] width 719 height 25
click at [364, 167] on div "QC" at bounding box center [500, 202] width 755 height 384
click at [218, 179] on button "PARCEL" at bounding box center [184, 190] width 87 height 22
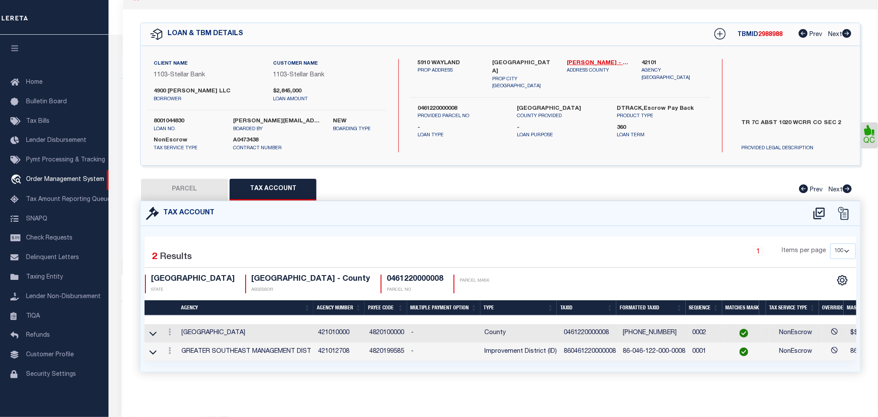
select select "AS"
checkbox input "false"
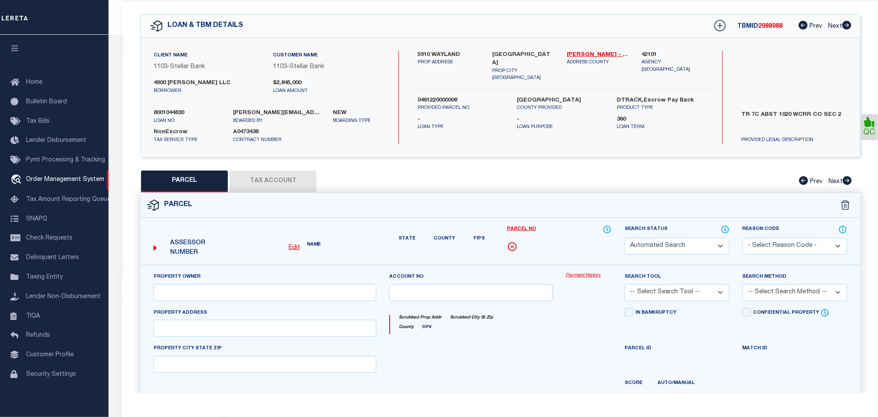
click at [418, 174] on div "PARCEL Tax Account Prev Next" at bounding box center [500, 182] width 720 height 22
select select "CP"
type input "4900 [PERSON_NAME] LLC"
select select
type input "[STREET_ADDRESS]"
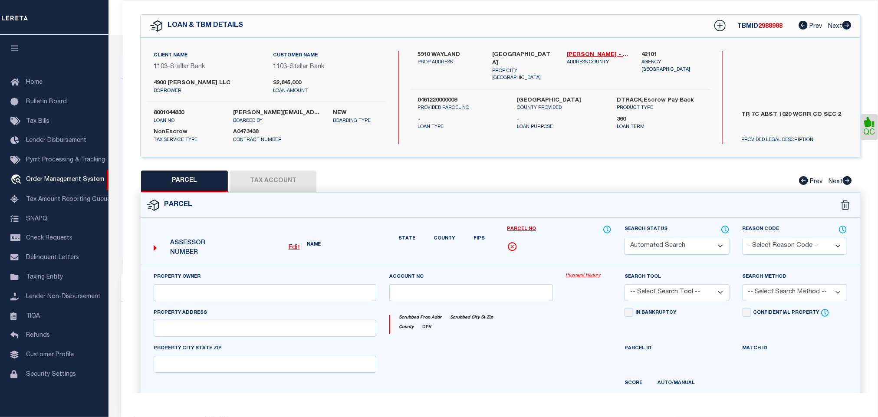
checkbox input "false"
type textarea "TR 7C ABST 1020 WCRR CO SEC 2"
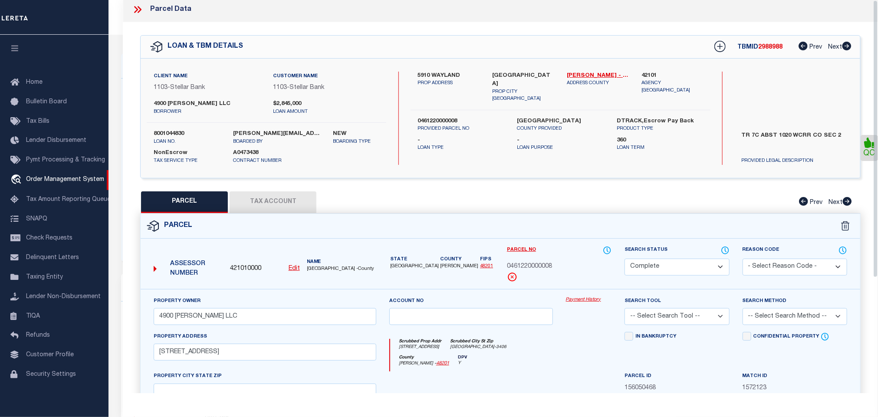
scroll to position [0, 0]
